Goal: Task Accomplishment & Management: Manage account settings

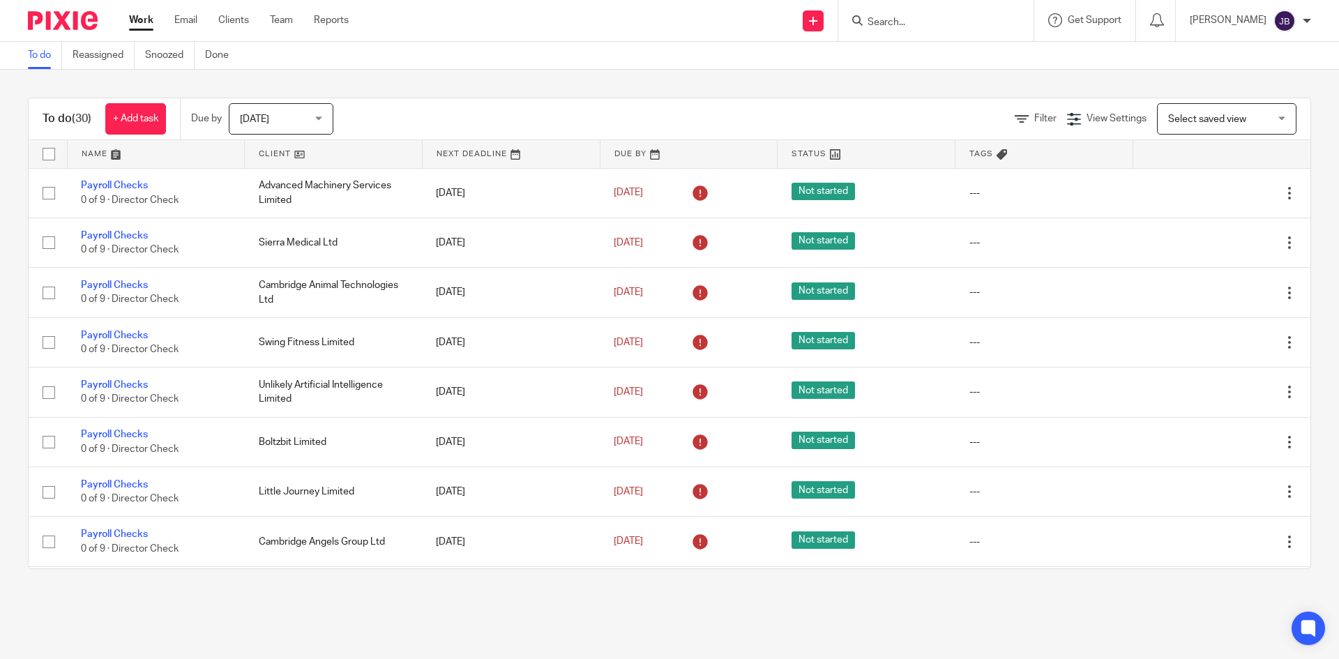
click at [892, 14] on form at bounding box center [940, 20] width 148 height 17
click at [887, 31] on div at bounding box center [935, 20] width 195 height 41
click at [884, 17] on input "Search" at bounding box center [928, 23] width 125 height 13
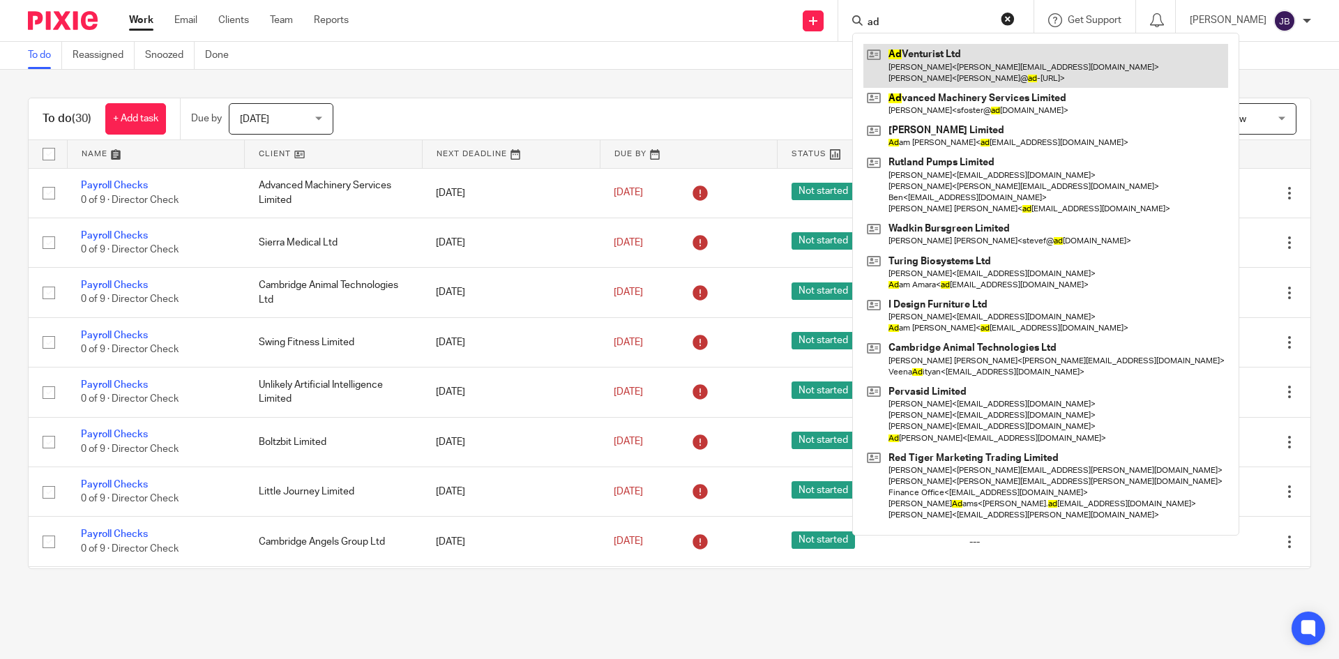
type input "ad"
click at [940, 61] on link at bounding box center [1045, 65] width 365 height 43
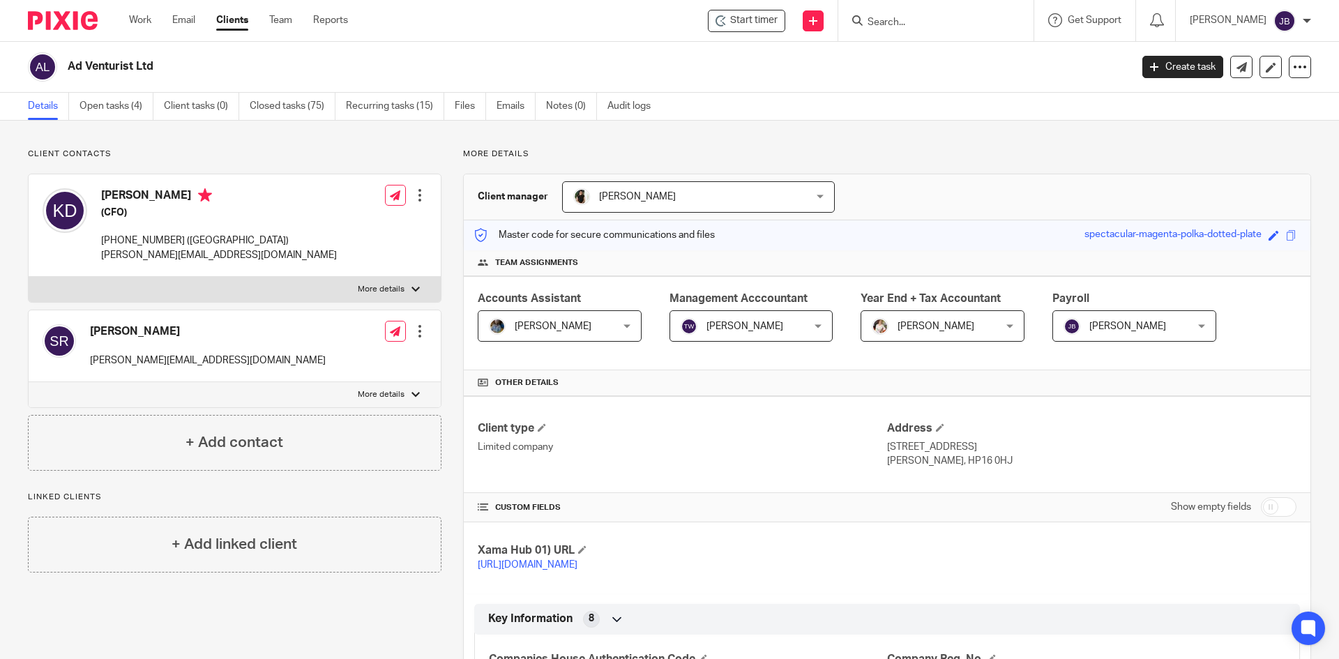
click at [751, 325] on span "[PERSON_NAME]" at bounding box center [744, 326] width 77 height 10
click at [886, 229] on div "Master code for secure communications and files spectacular-magenta-polka-dotte…" at bounding box center [887, 235] width 846 height 30
click at [282, 18] on link "Team" at bounding box center [280, 20] width 23 height 14
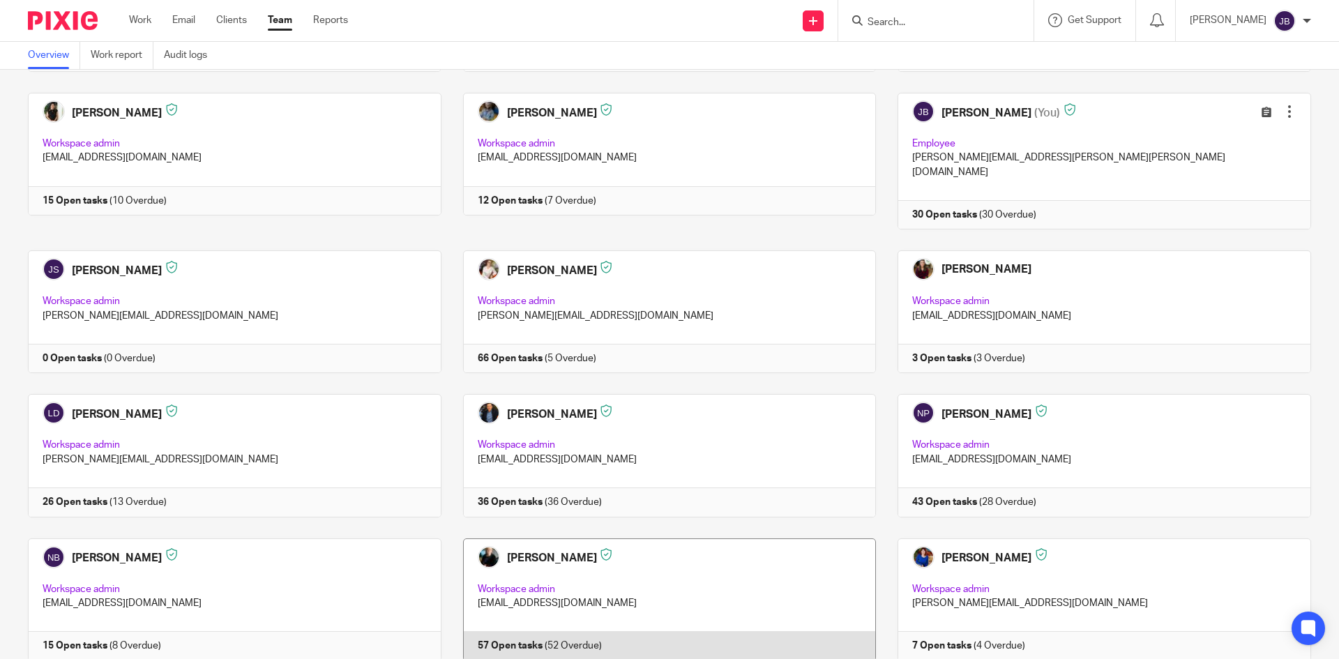
scroll to position [319, 0]
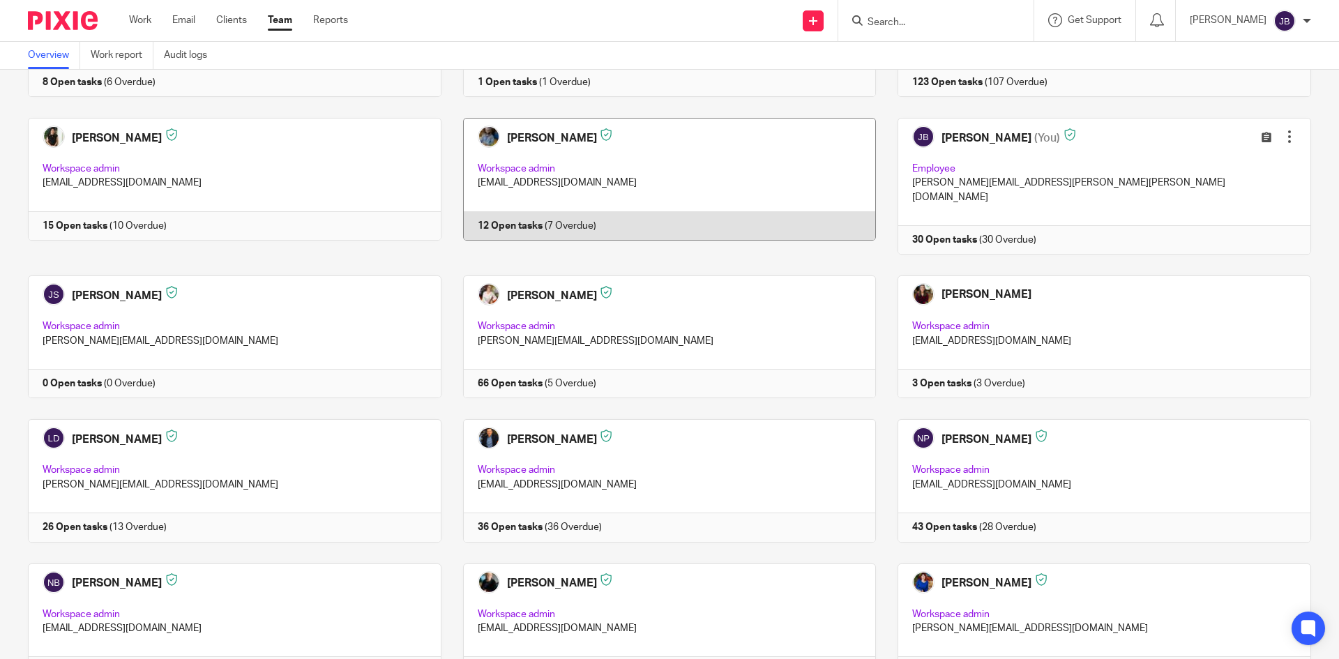
click at [521, 137] on link at bounding box center [658, 186] width 435 height 137
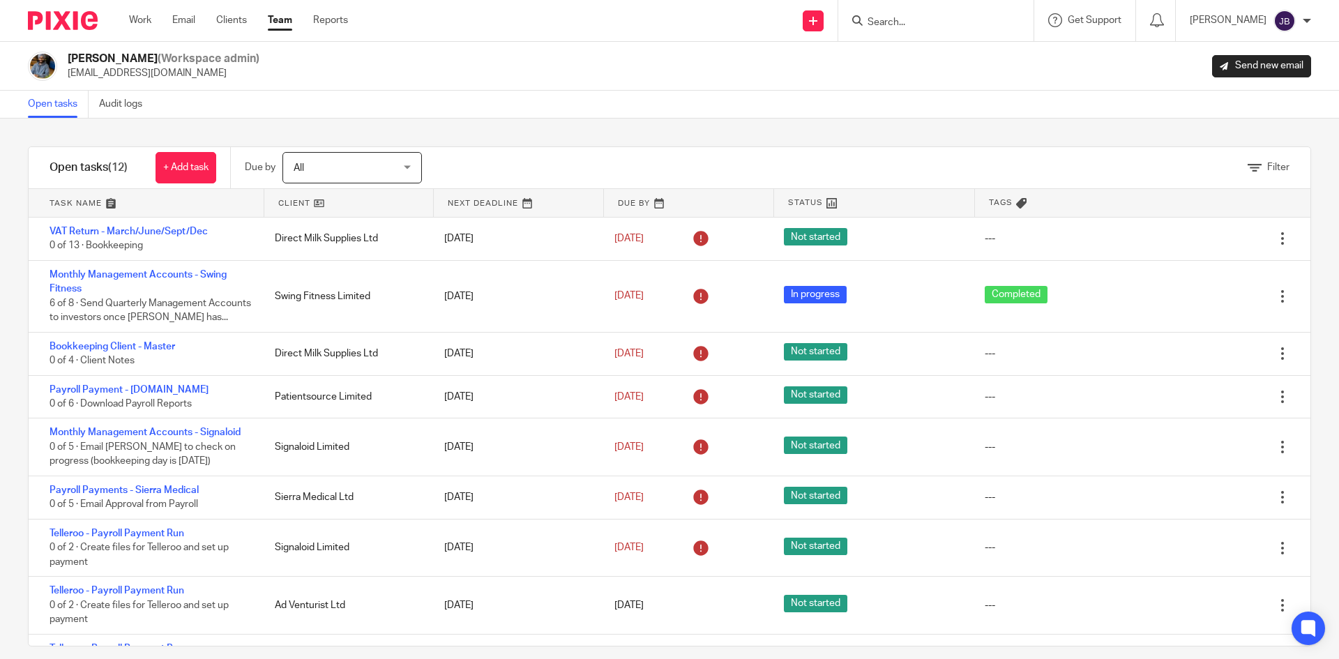
click at [40, 61] on img at bounding box center [42, 66] width 29 height 29
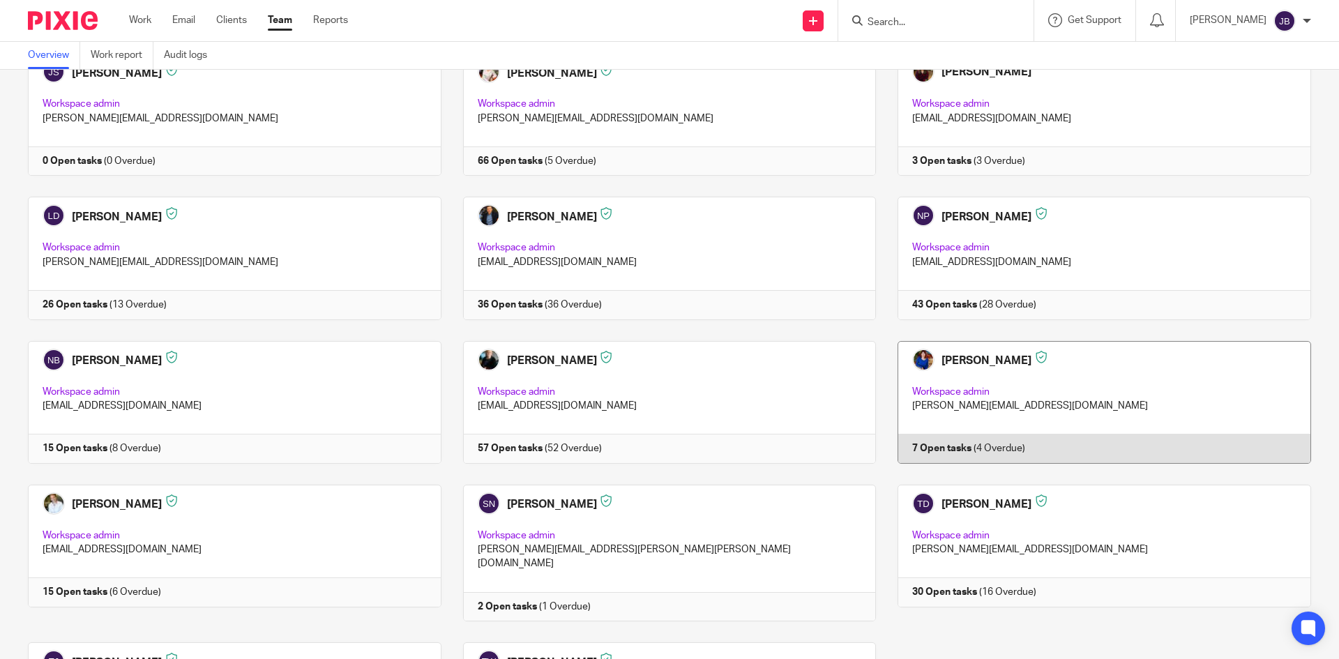
scroll to position [668, 0]
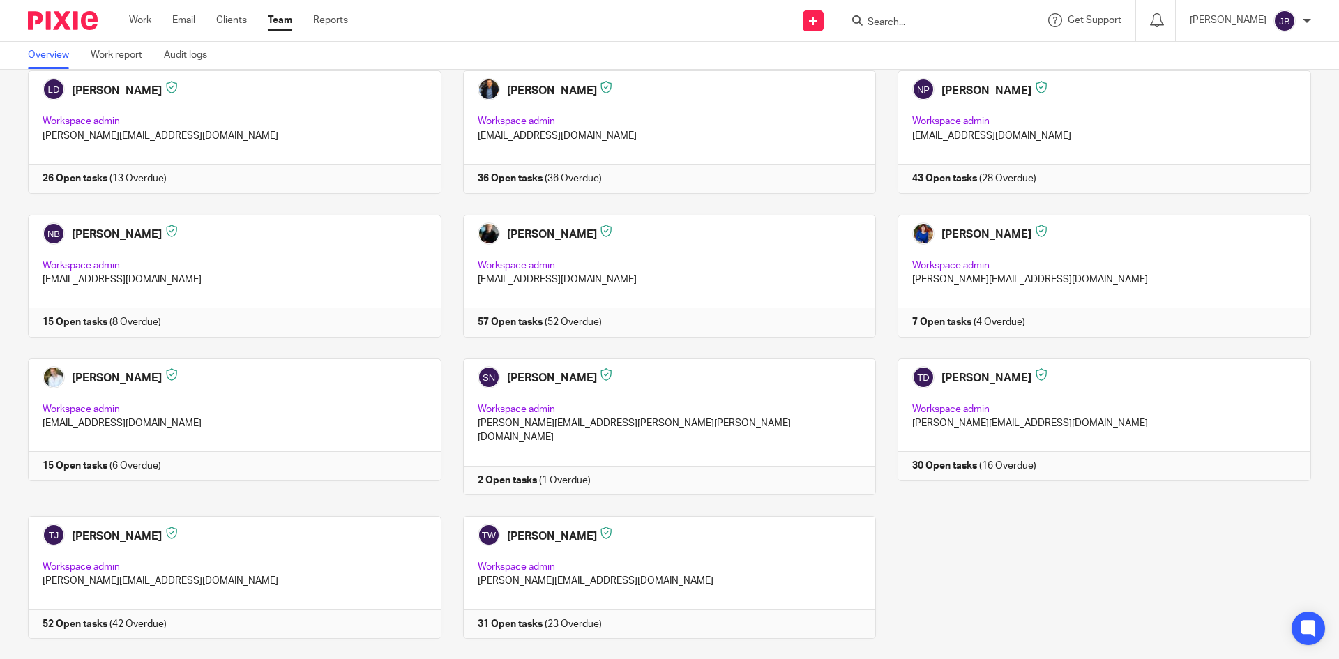
click at [1314, 24] on div "[PERSON_NAME] My profile Email integration Logout" at bounding box center [1249, 20] width 149 height 41
click at [1304, 20] on div at bounding box center [1306, 21] width 8 height 8
click at [1245, 98] on span "Logout" at bounding box center [1246, 97] width 31 height 10
